Goal: Task Accomplishment & Management: Complete application form

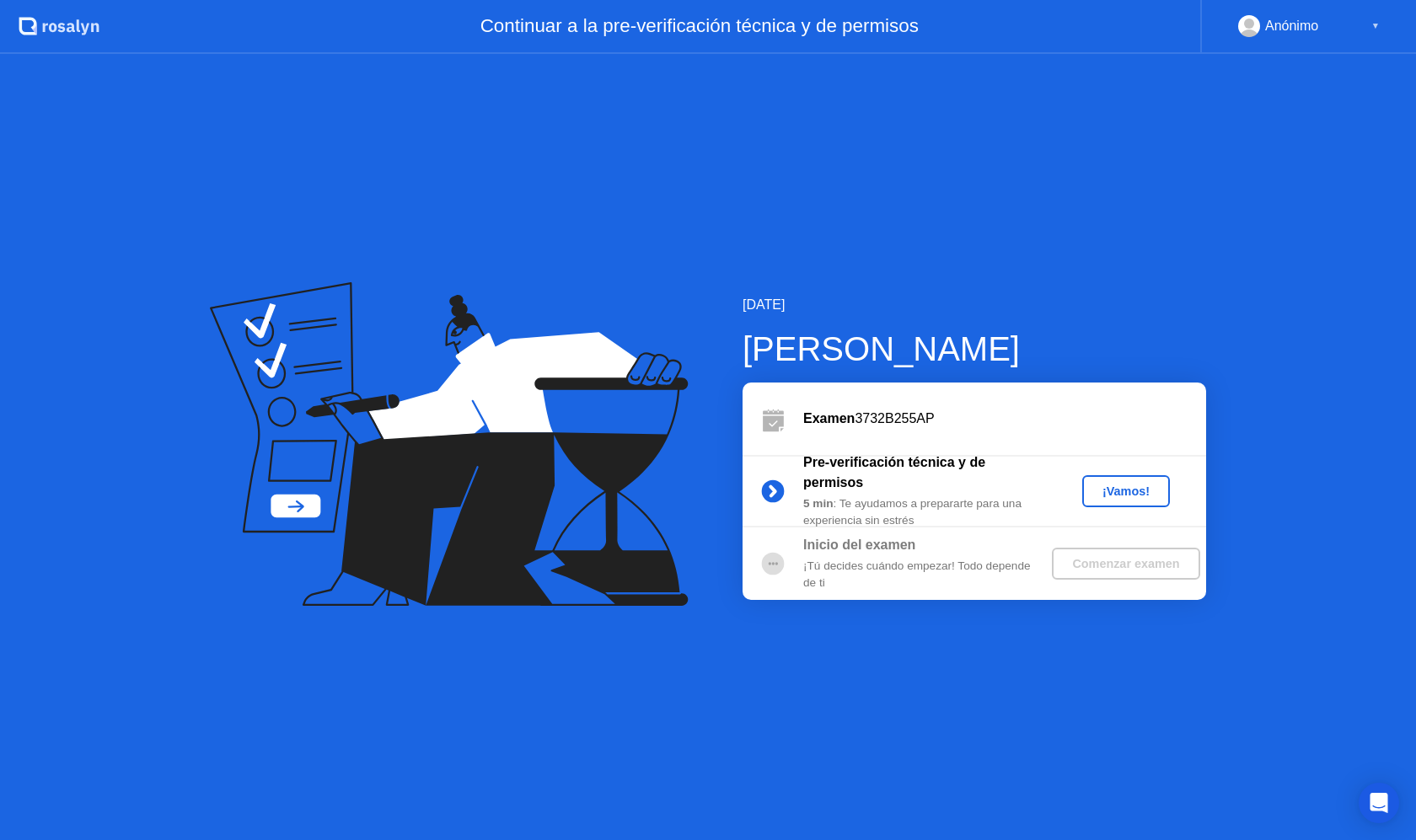
click at [1116, 498] on div "¡Vamos!" at bounding box center [1125, 491] width 74 height 14
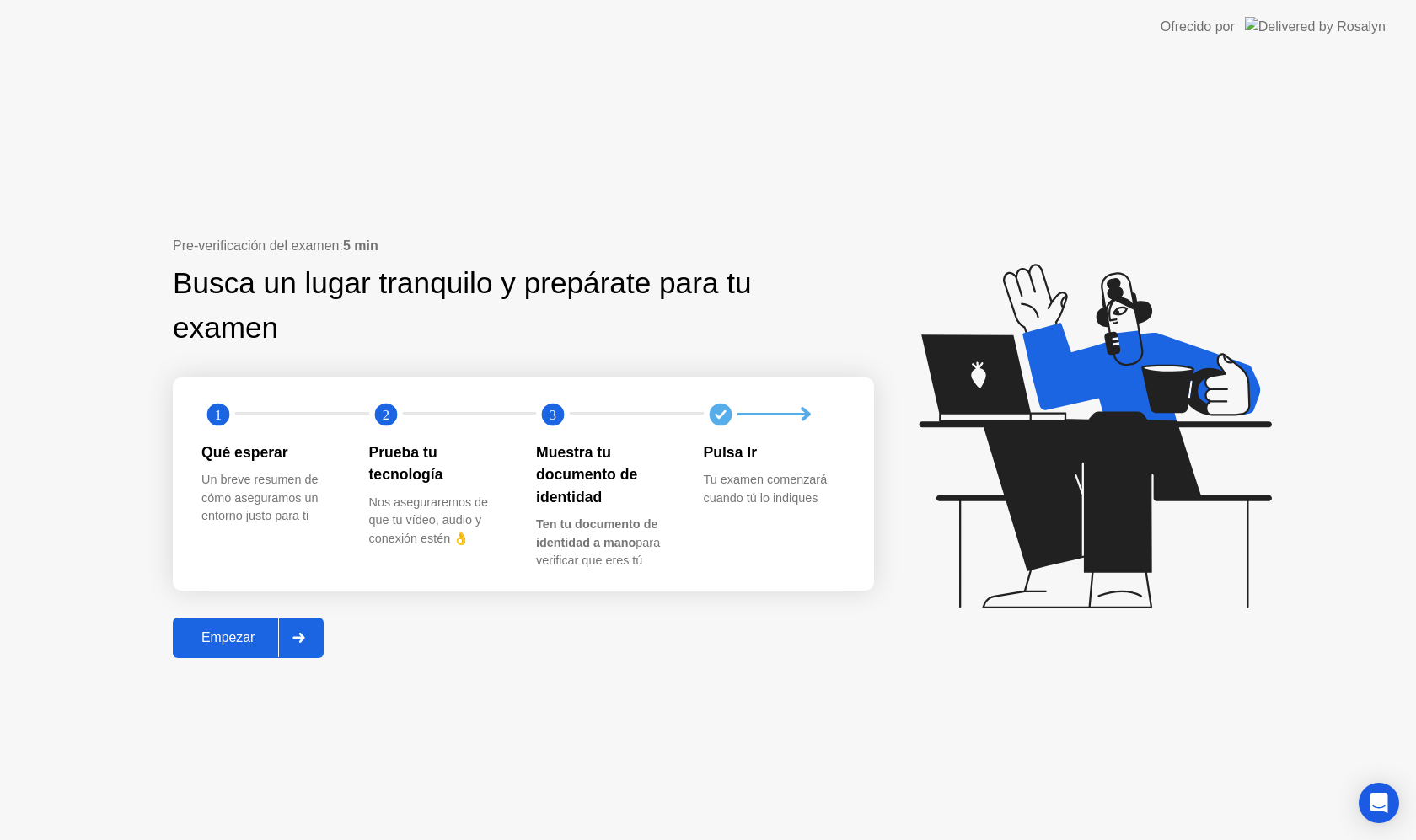
click at [250, 644] on div "Empezar" at bounding box center [228, 637] width 101 height 15
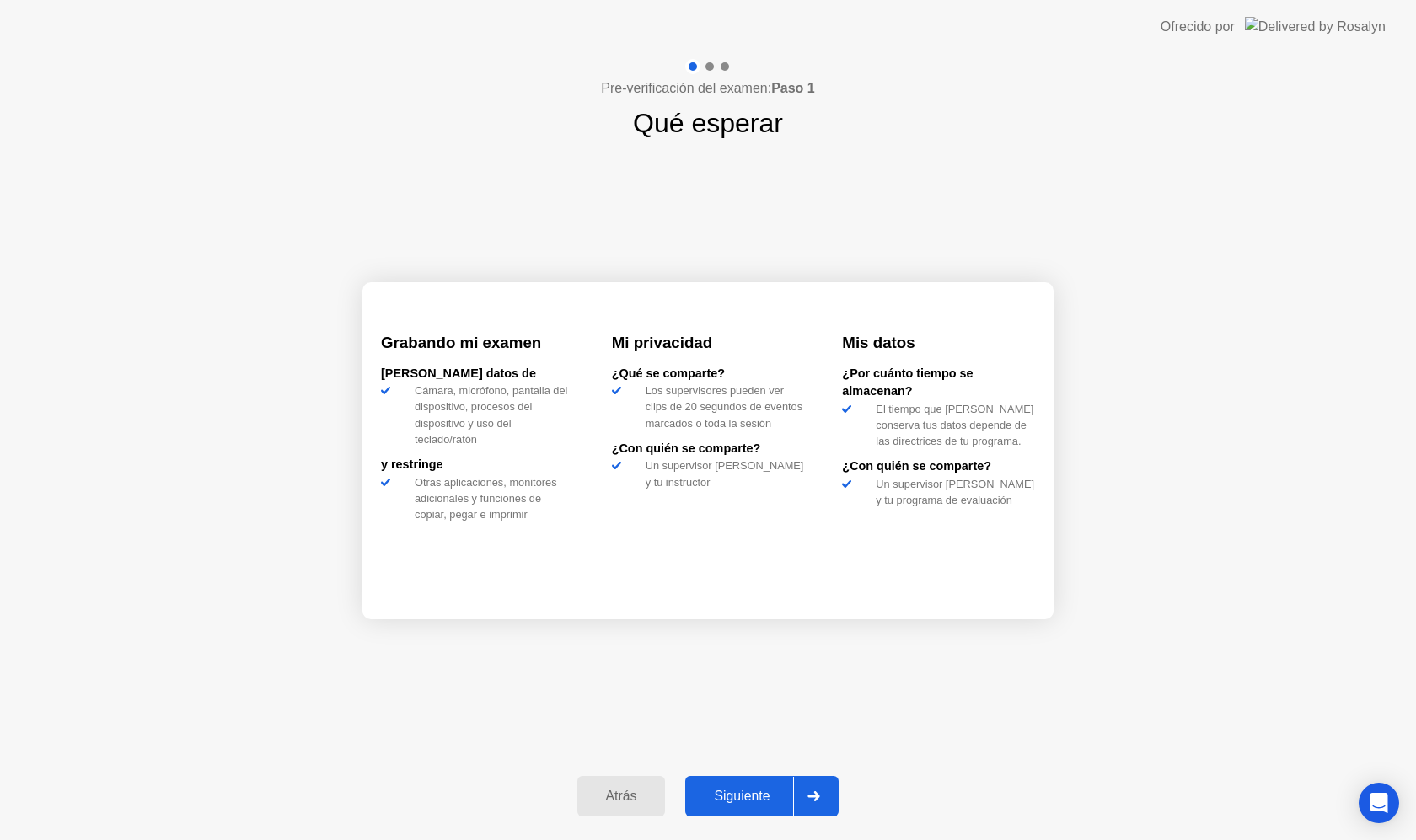
click at [778, 792] on div "Siguiente" at bounding box center [742, 796] width 103 height 15
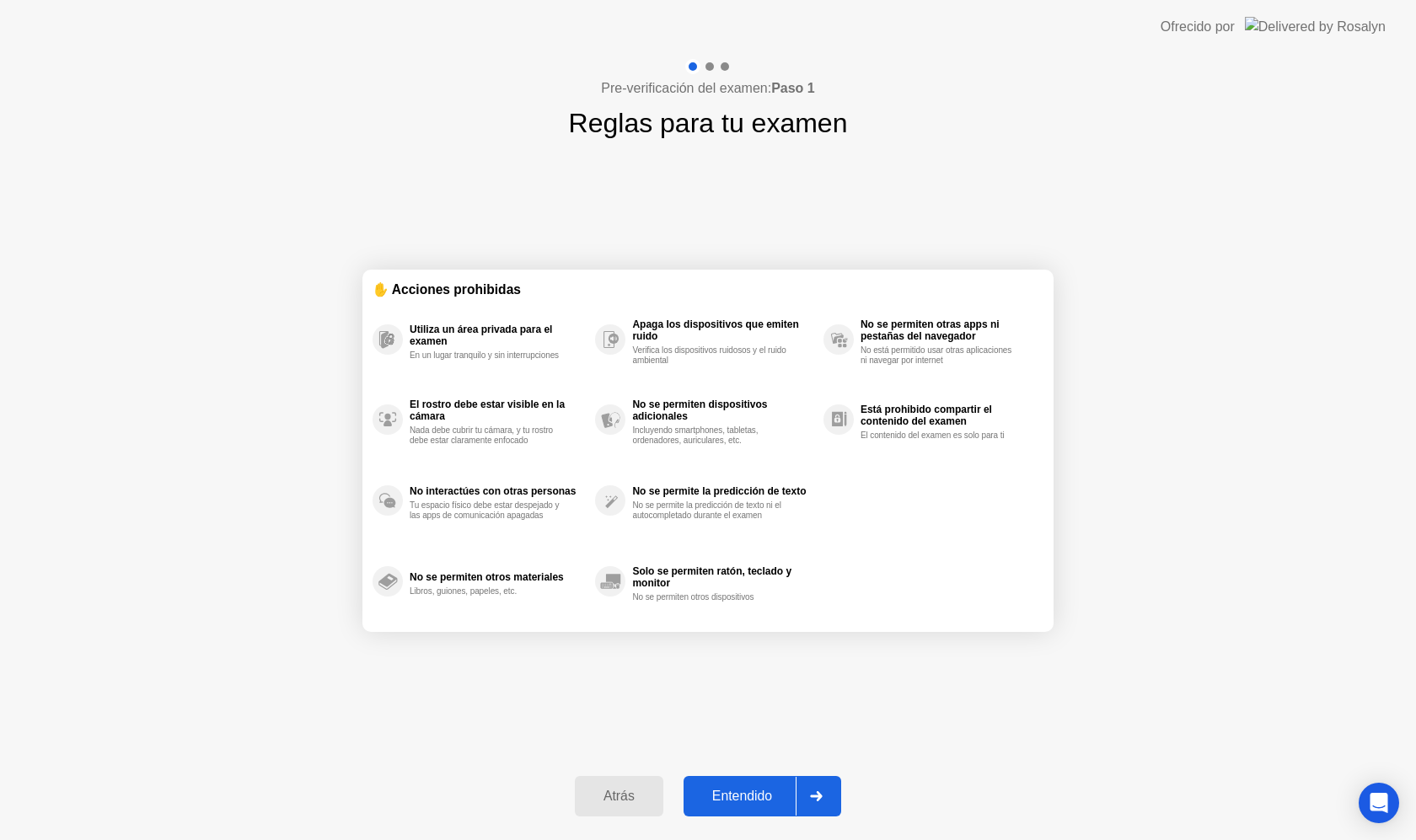
click at [755, 800] on div "Entendido" at bounding box center [742, 796] width 107 height 15
select select "**********"
select select "*******"
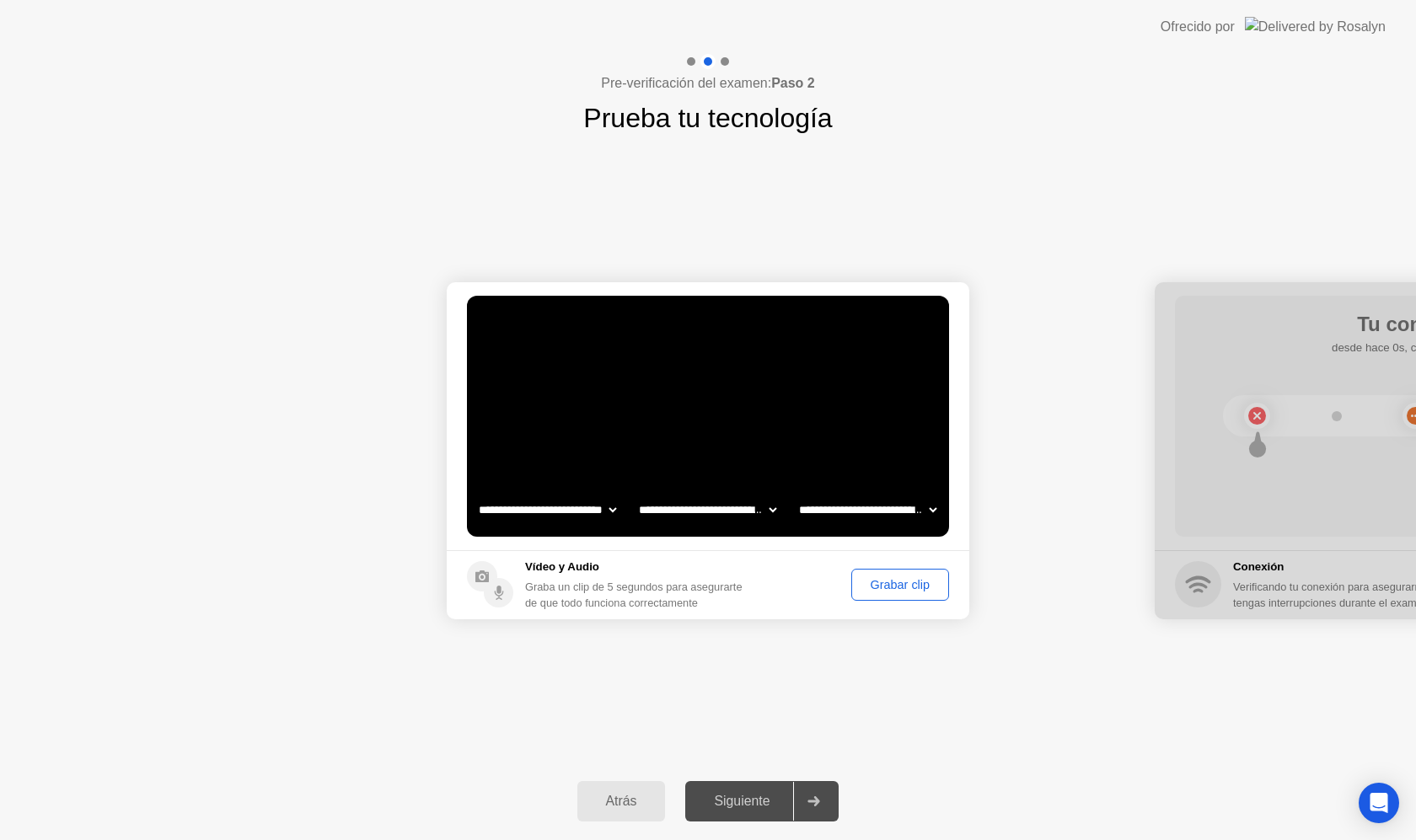
click at [885, 585] on div "Grabar clip" at bounding box center [899, 585] width 86 height 14
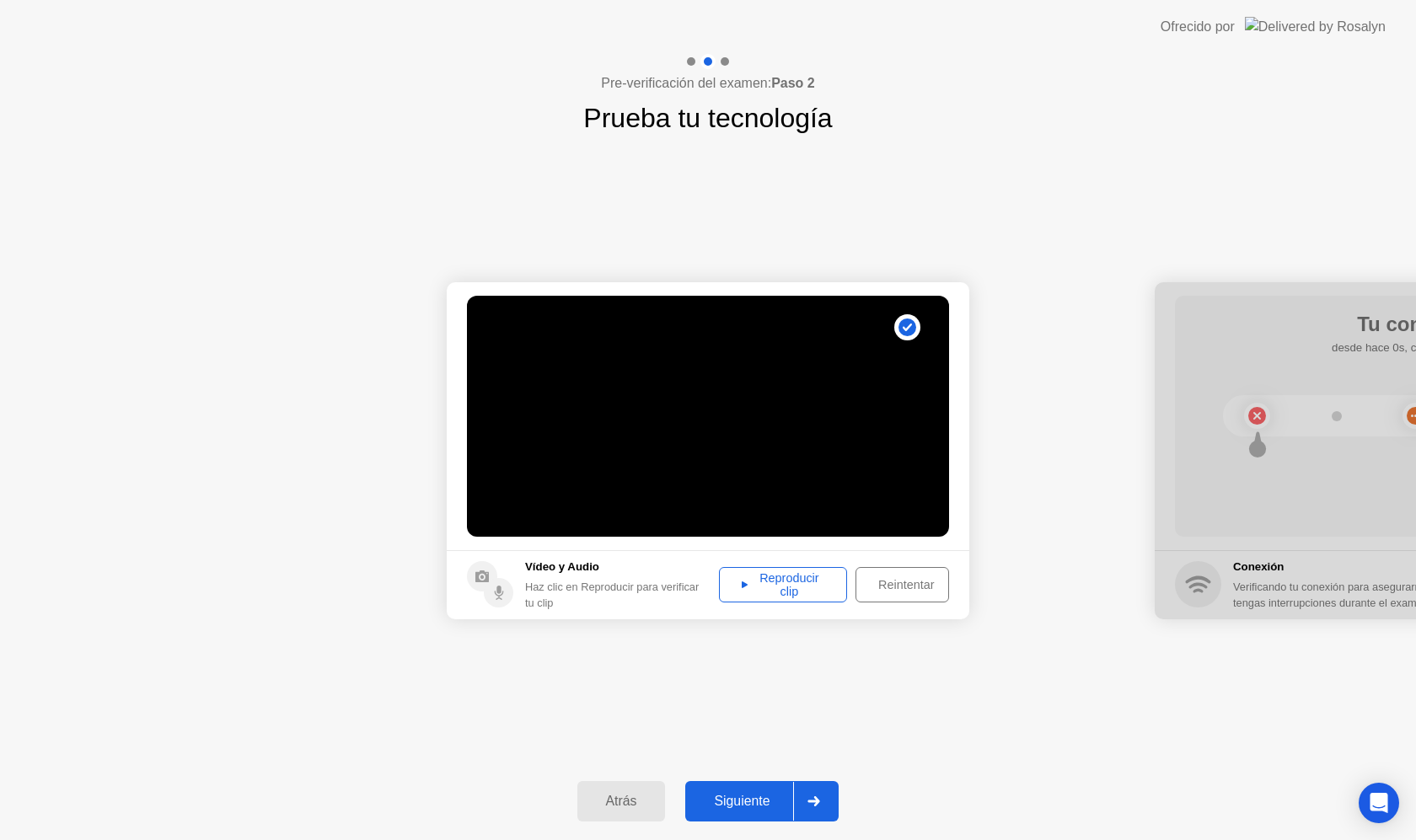
click at [779, 584] on div "Reproducir clip" at bounding box center [783, 584] width 116 height 27
click at [727, 794] on div "Siguiente" at bounding box center [742, 801] width 103 height 15
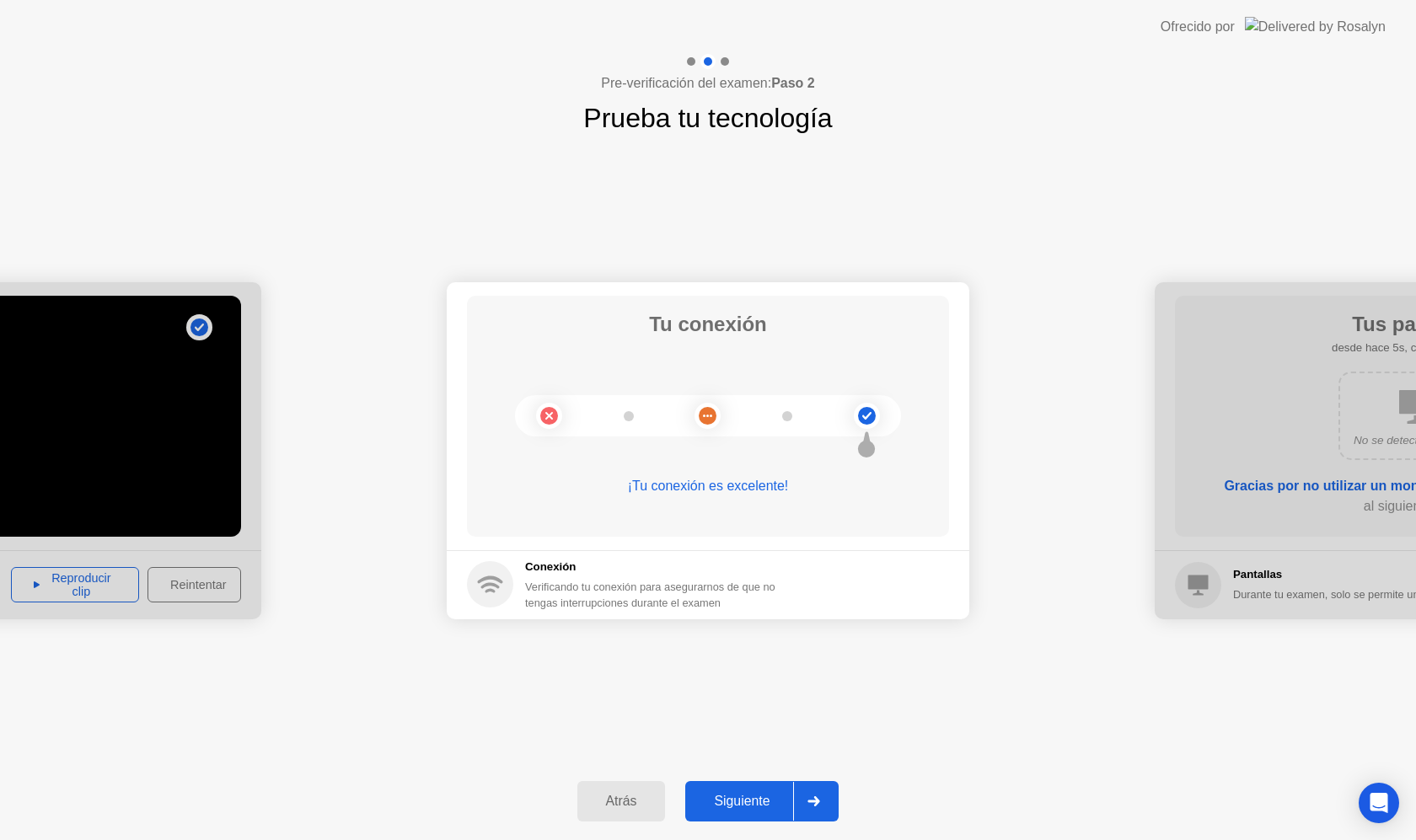
click at [729, 797] on div "Siguiente" at bounding box center [742, 801] width 103 height 15
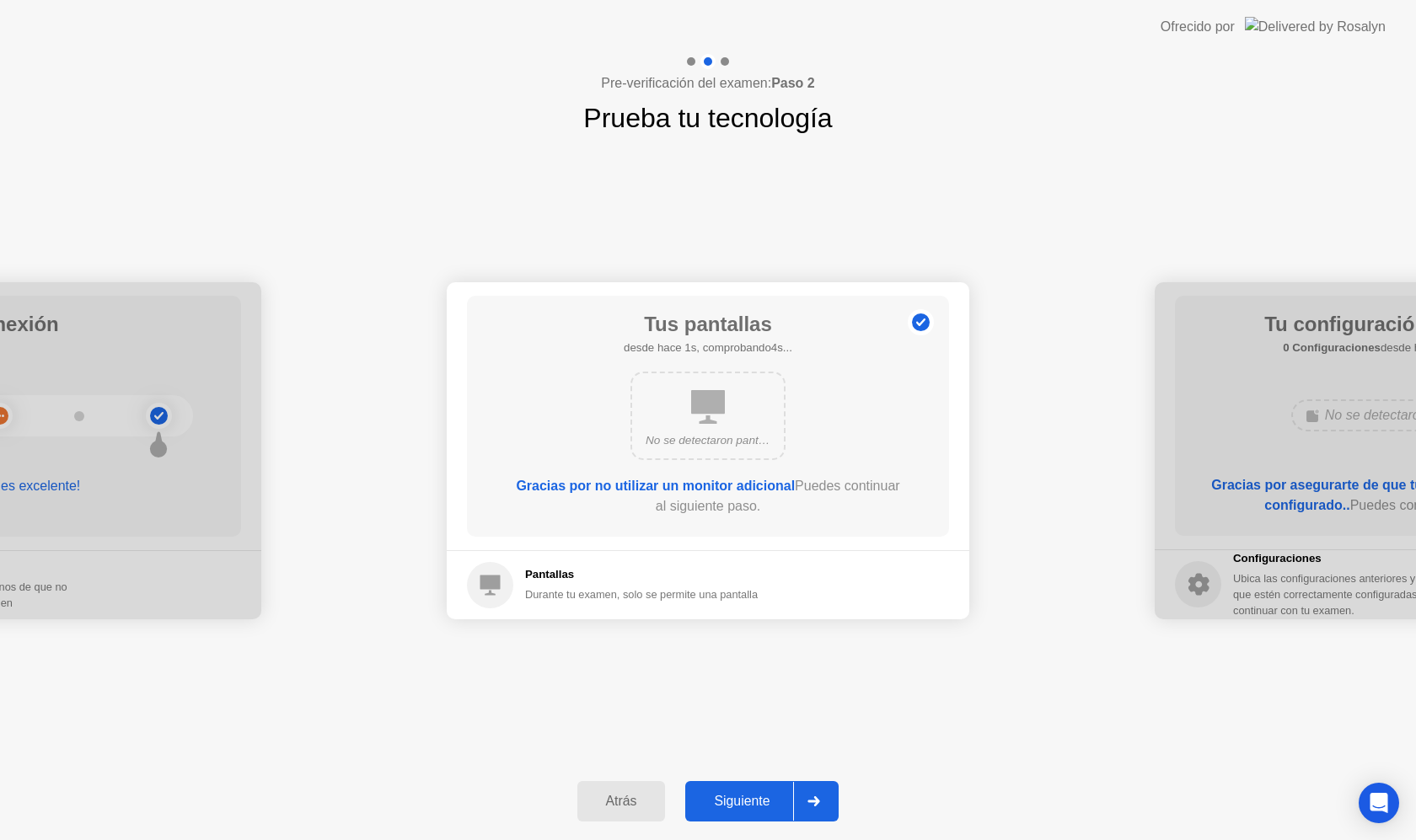
click at [747, 801] on div "Siguiente" at bounding box center [742, 801] width 103 height 15
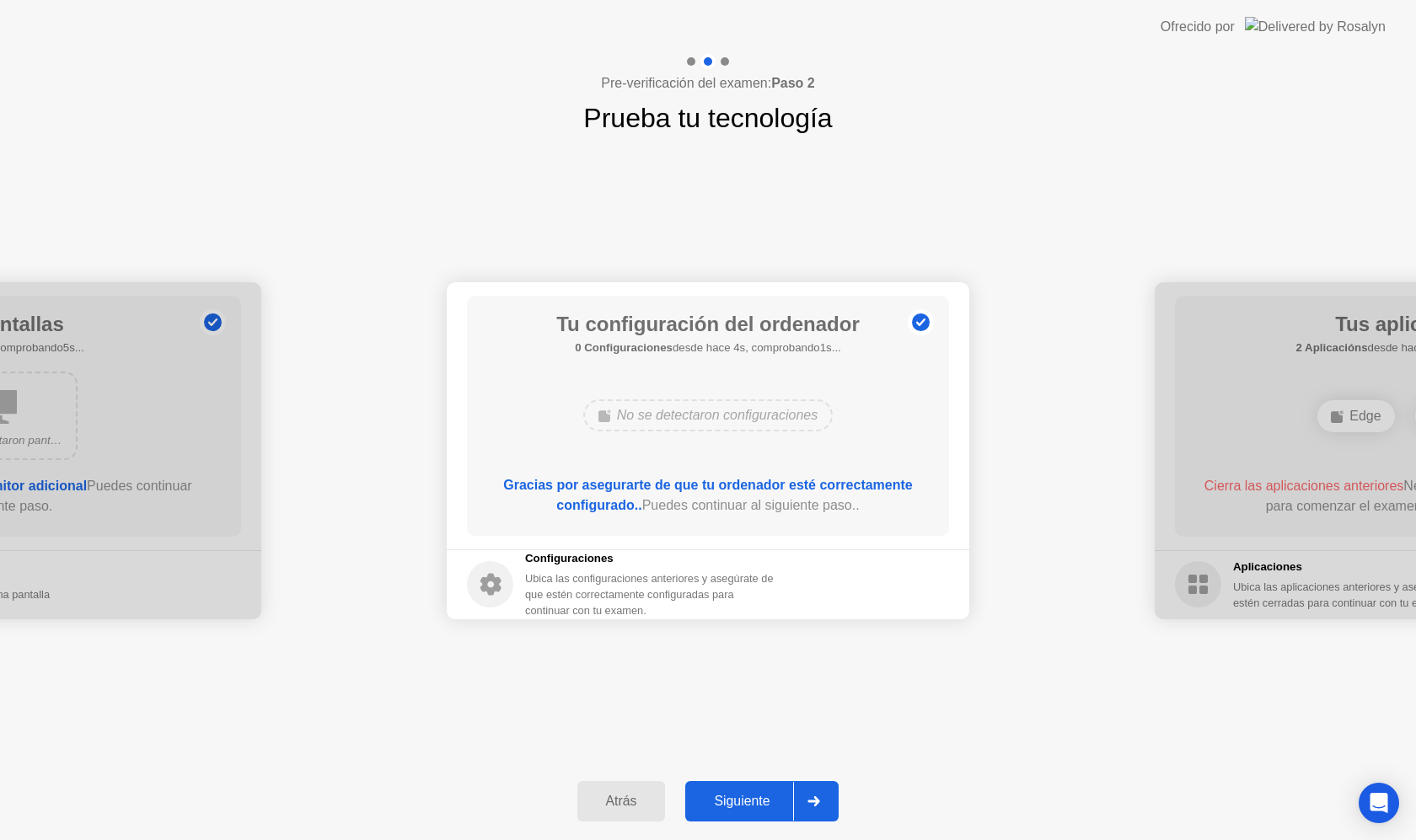
click at [745, 805] on div "Siguiente" at bounding box center [742, 801] width 103 height 15
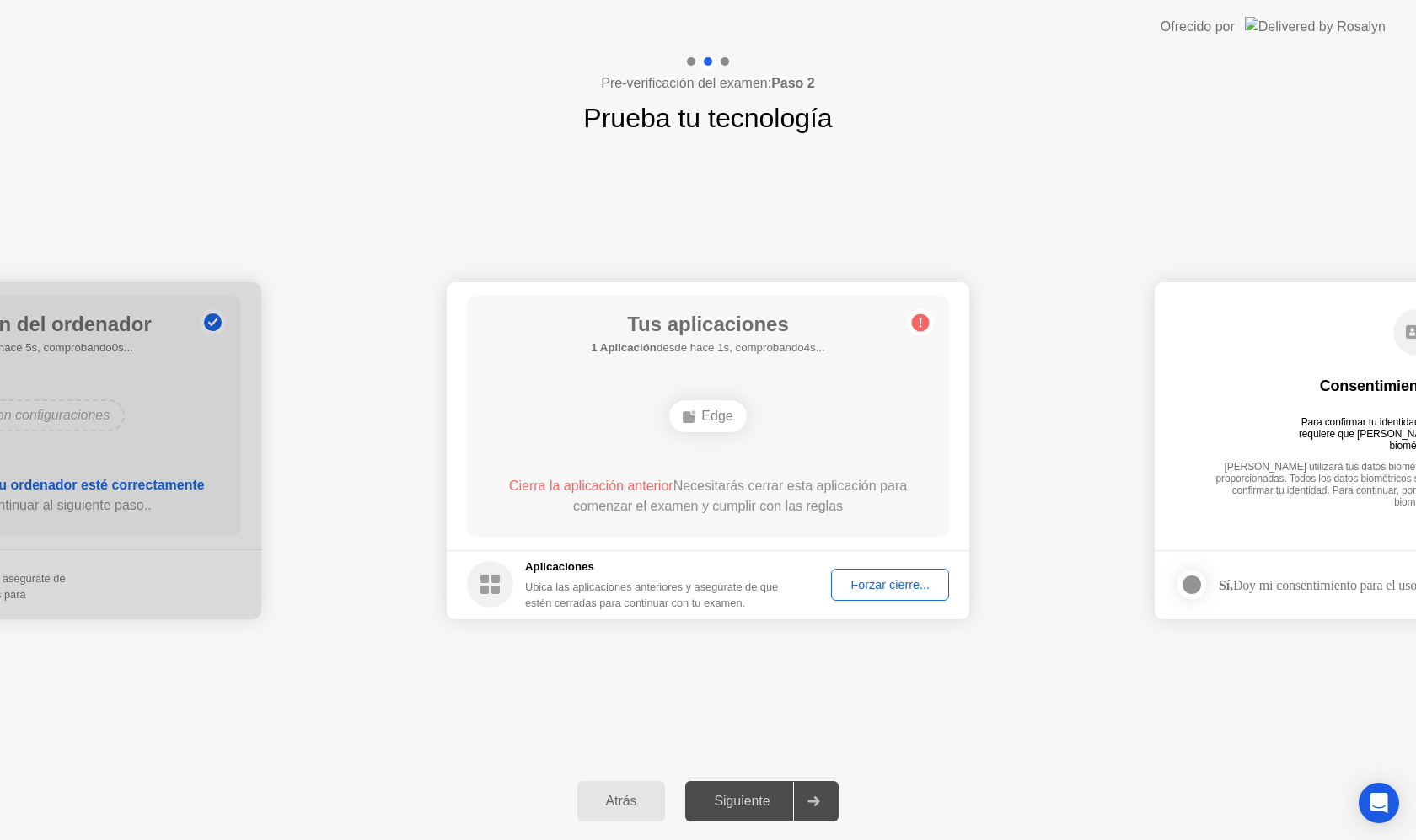
click at [879, 594] on button "Forzar cierre..." at bounding box center [890, 585] width 118 height 32
click at [700, 676] on div "**********" at bounding box center [708, 450] width 1416 height 624
click at [841, 587] on div "Forzar cierre..." at bounding box center [890, 585] width 106 height 14
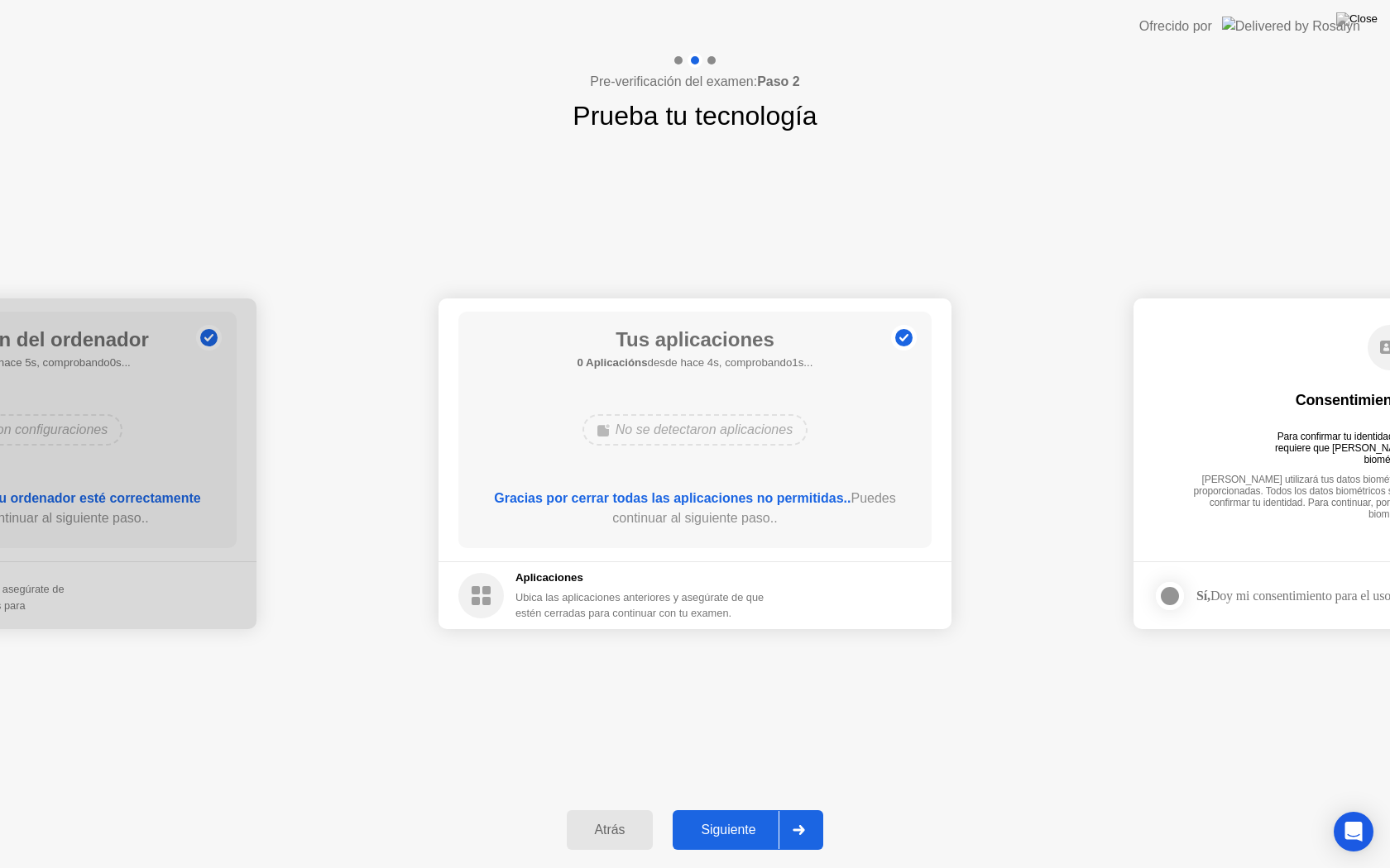
click at [723, 823] on div "Siguiente" at bounding box center [728, 829] width 101 height 15
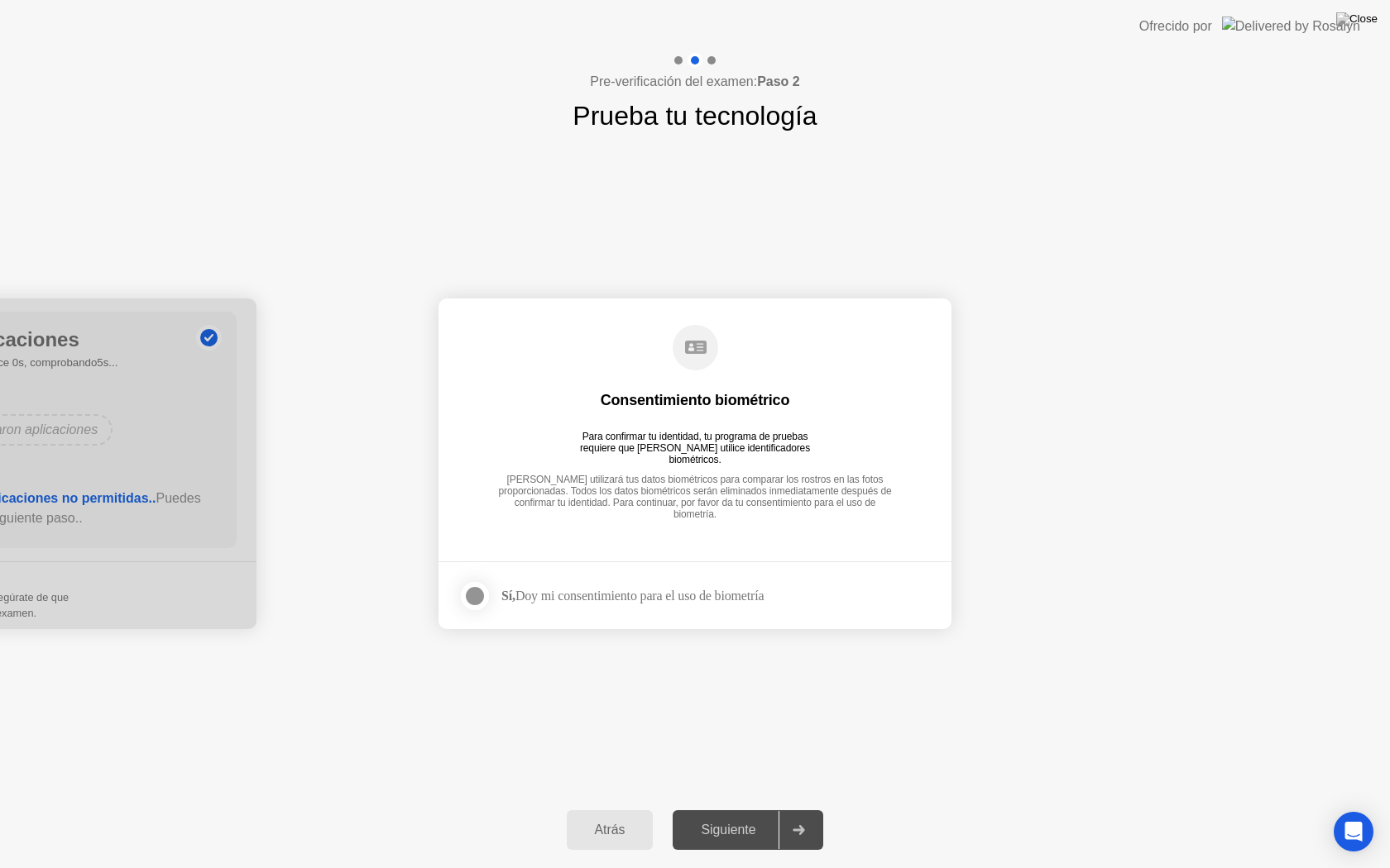
click at [480, 603] on div at bounding box center [474, 596] width 20 height 20
click at [740, 817] on button "Siguiente" at bounding box center [748, 830] width 151 height 40
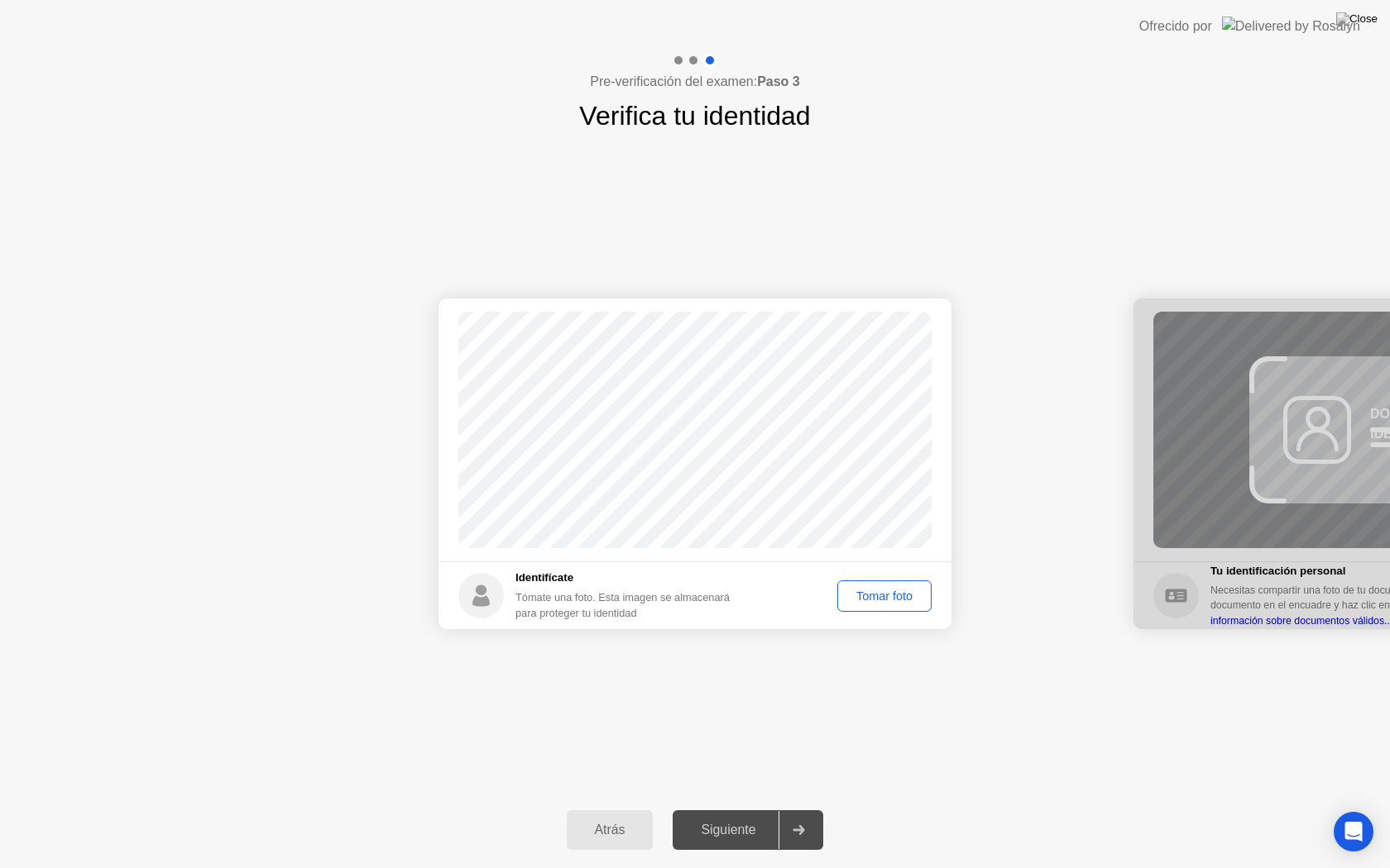
click at [858, 603] on div "Tomar foto" at bounding box center [884, 596] width 82 height 14
click at [738, 823] on div "Siguiente" at bounding box center [728, 829] width 101 height 15
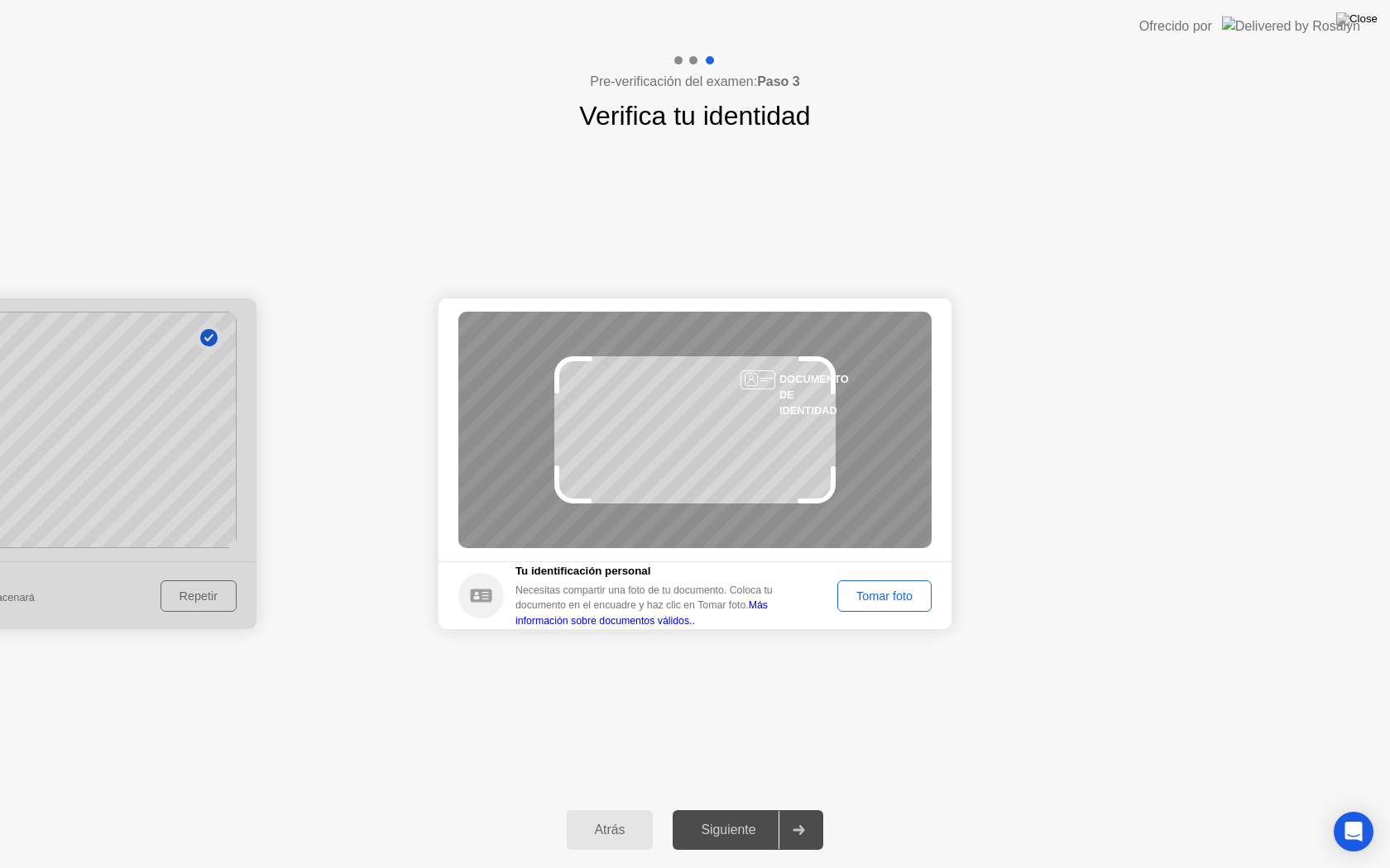
click at [713, 419] on div "DOCUMENTO DE IDENTIDAD" at bounding box center [695, 430] width 473 height 236
click at [703, 423] on div "DOCUMENTO DE IDENTIDAD" at bounding box center [695, 430] width 473 height 236
click at [855, 601] on div "Tomar foto" at bounding box center [884, 596] width 82 height 14
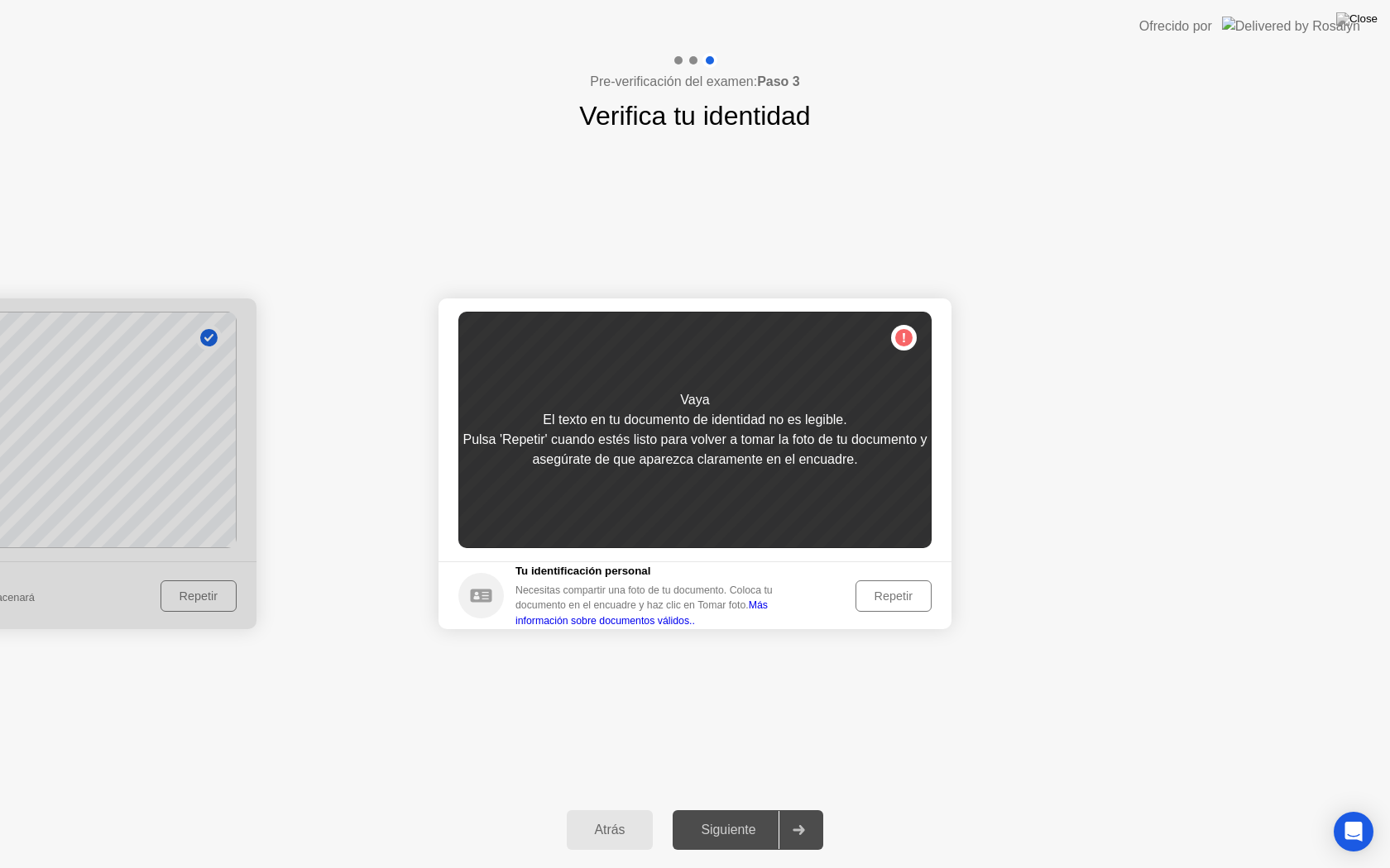
click at [909, 594] on div "Repetir" at bounding box center [893, 596] width 65 height 14
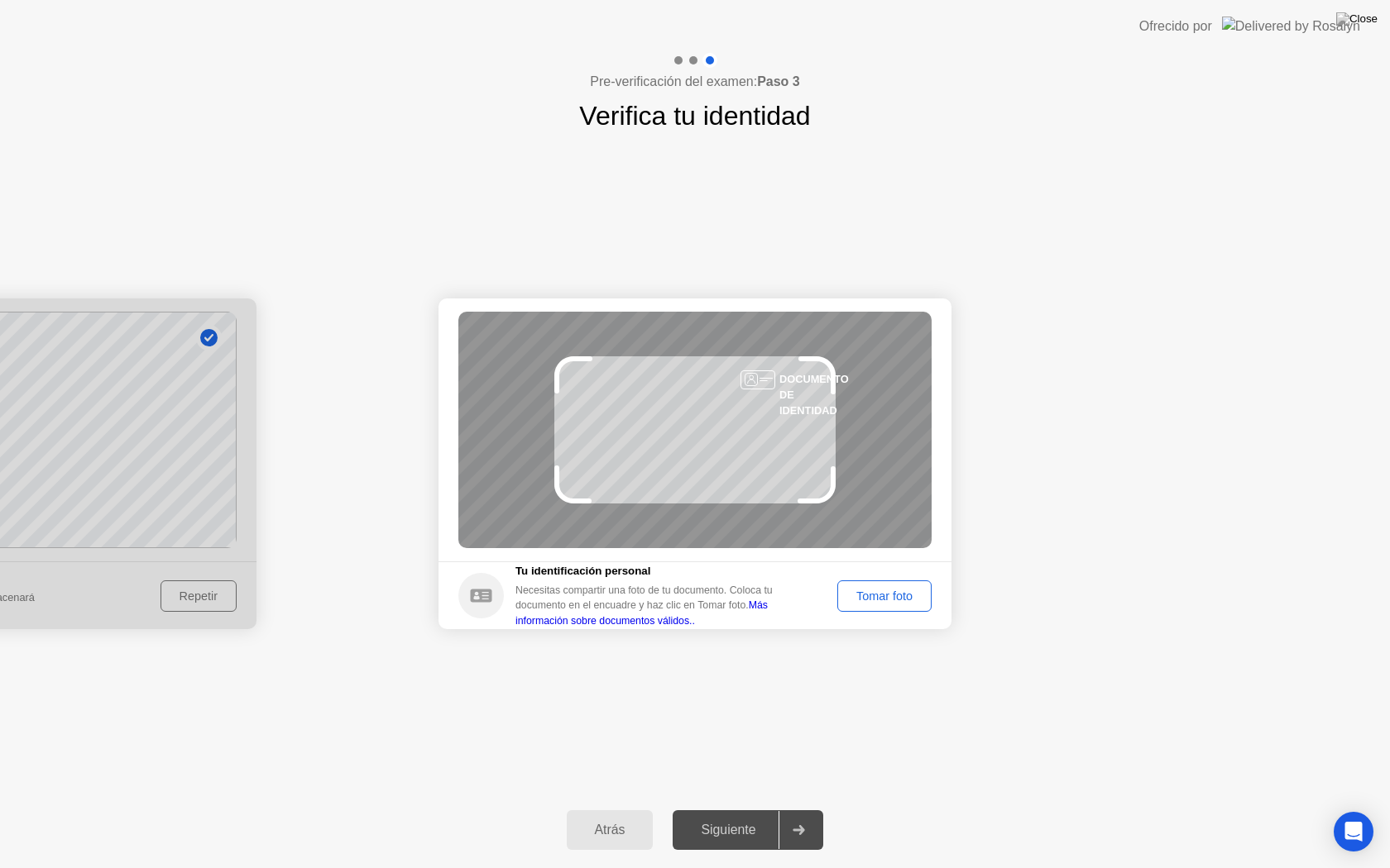
click at [906, 596] on div "Tomar foto" at bounding box center [884, 596] width 82 height 14
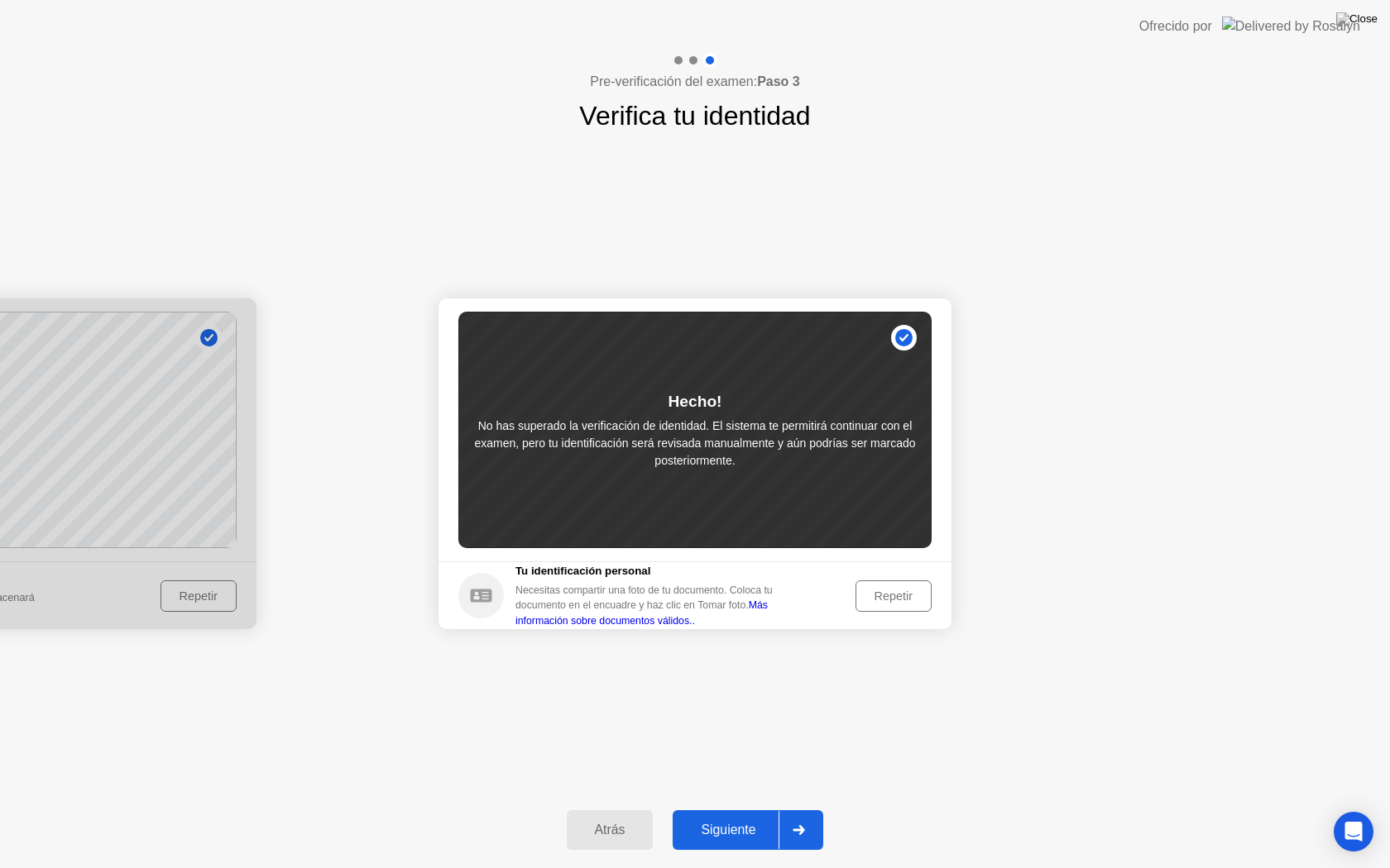
click at [728, 823] on button "Siguiente" at bounding box center [748, 830] width 151 height 40
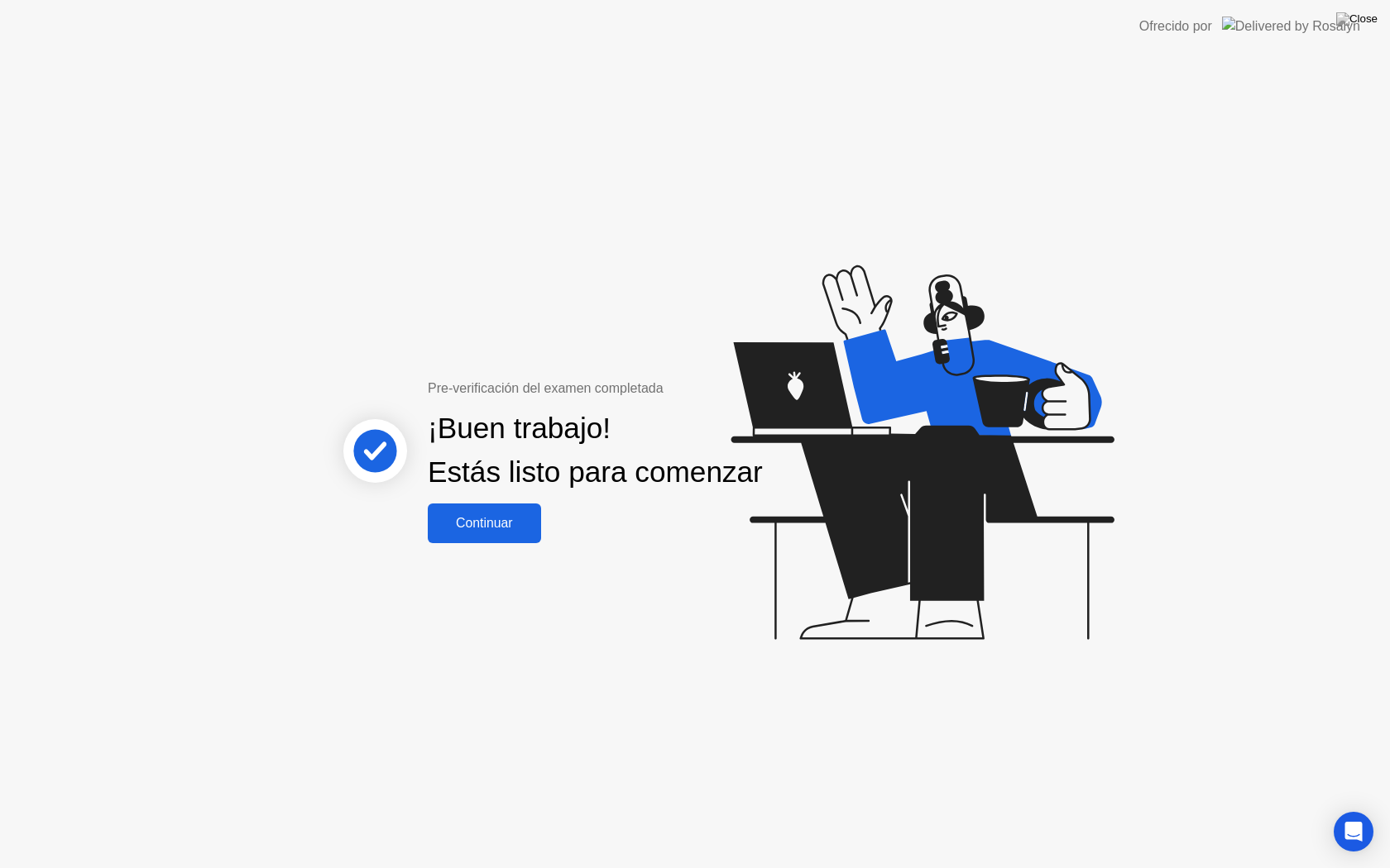
click at [514, 531] on div "Continuar" at bounding box center [484, 523] width 104 height 15
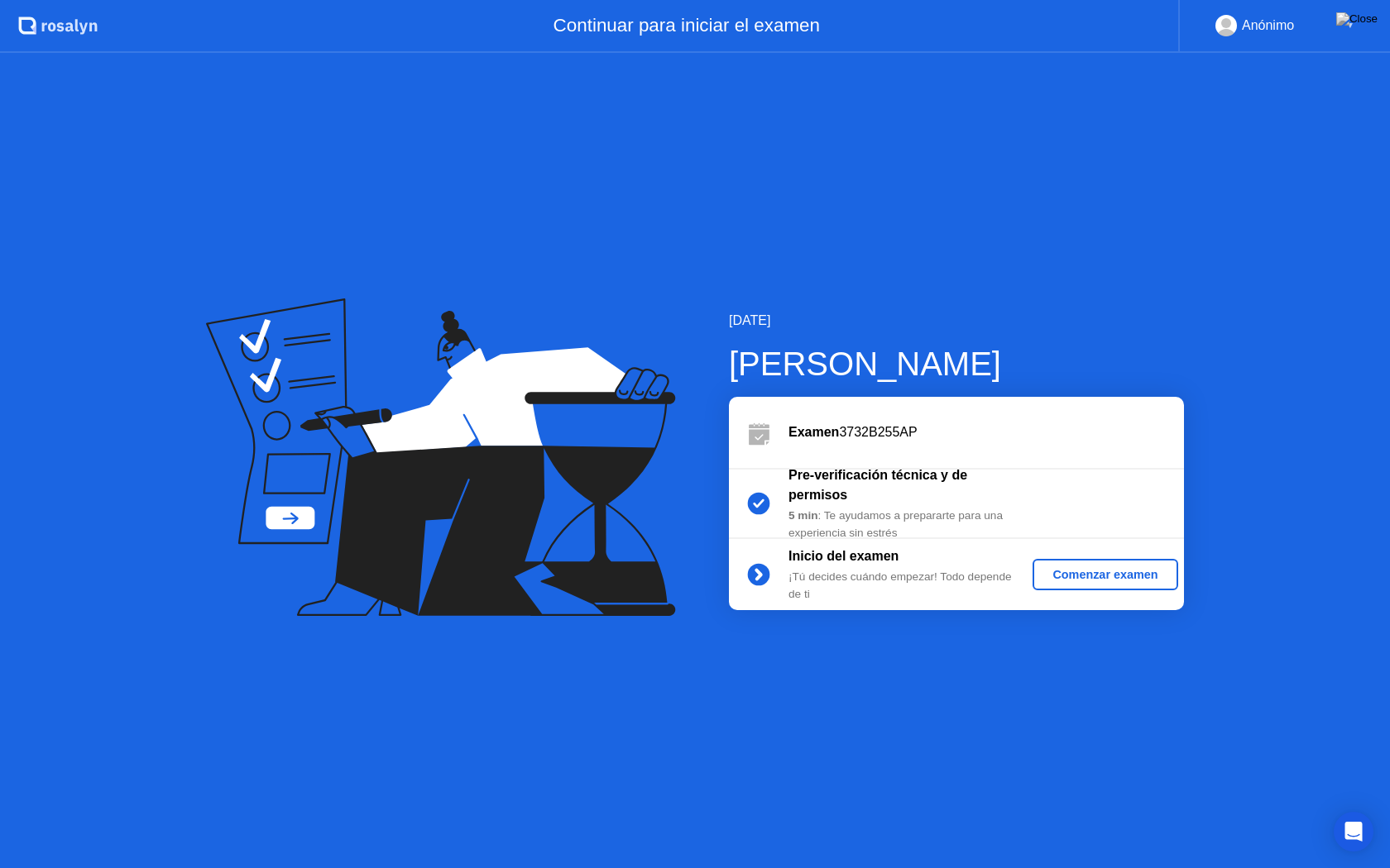
click at [1073, 578] on div "Comenzar examen" at bounding box center [1105, 575] width 132 height 14
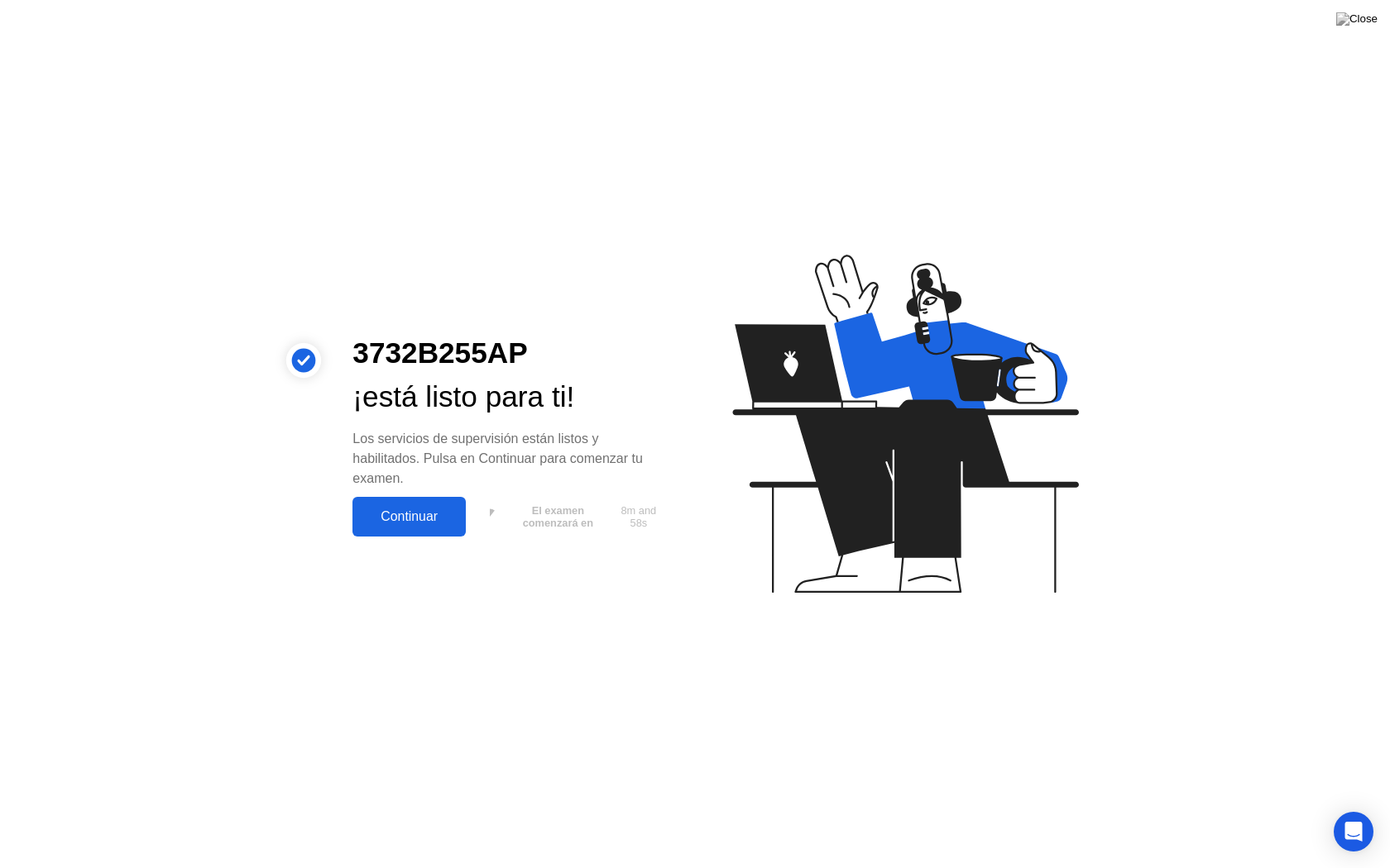
click at [421, 519] on div "Continuar" at bounding box center [408, 517] width 104 height 15
